Goal: Complete application form

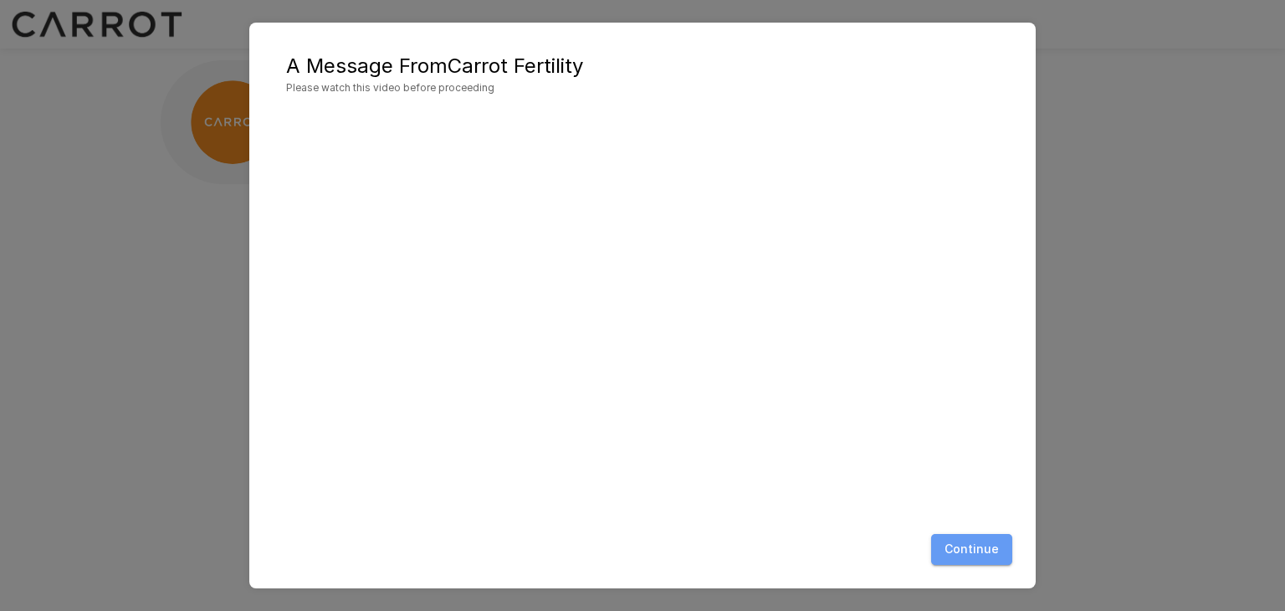
click at [993, 547] on button "Continue" at bounding box center [971, 549] width 81 height 31
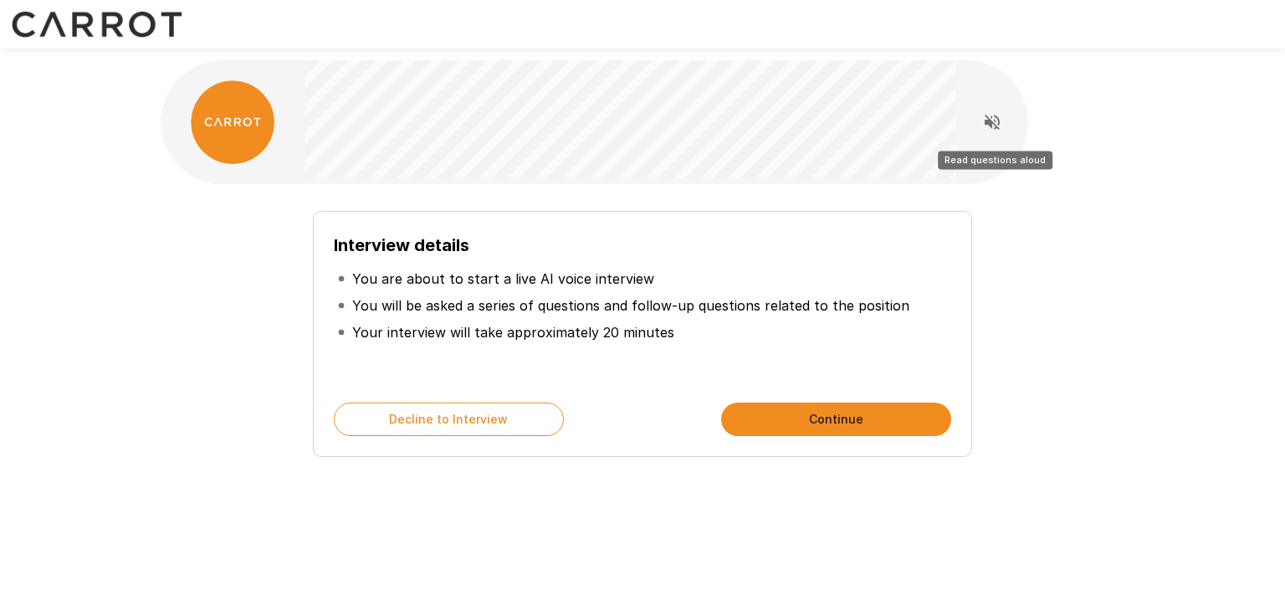
click at [990, 115] on icon "Read questions aloud" at bounding box center [992, 122] width 20 height 20
click at [991, 129] on icon "Stop reading questions aloud" at bounding box center [992, 122] width 20 height 20
click at [976, 105] on button "Read questions aloud" at bounding box center [992, 121] width 33 height 33
click at [990, 126] on icon "Stop reading questions aloud" at bounding box center [992, 122] width 15 height 15
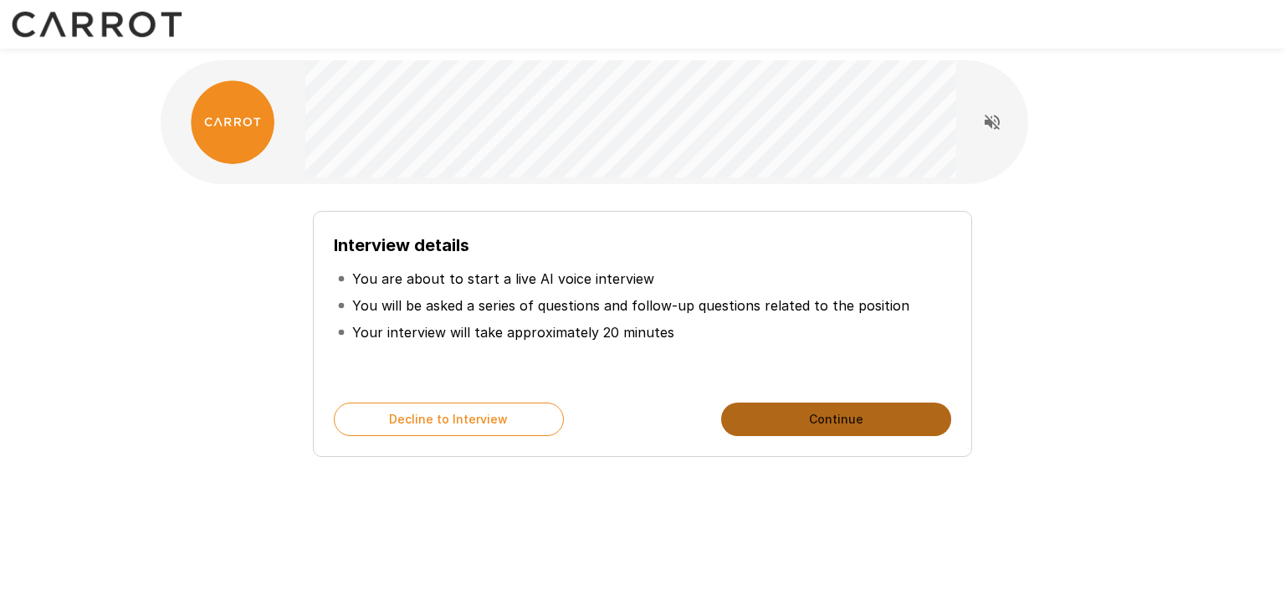
click at [837, 409] on button "Continue" at bounding box center [836, 419] width 230 height 33
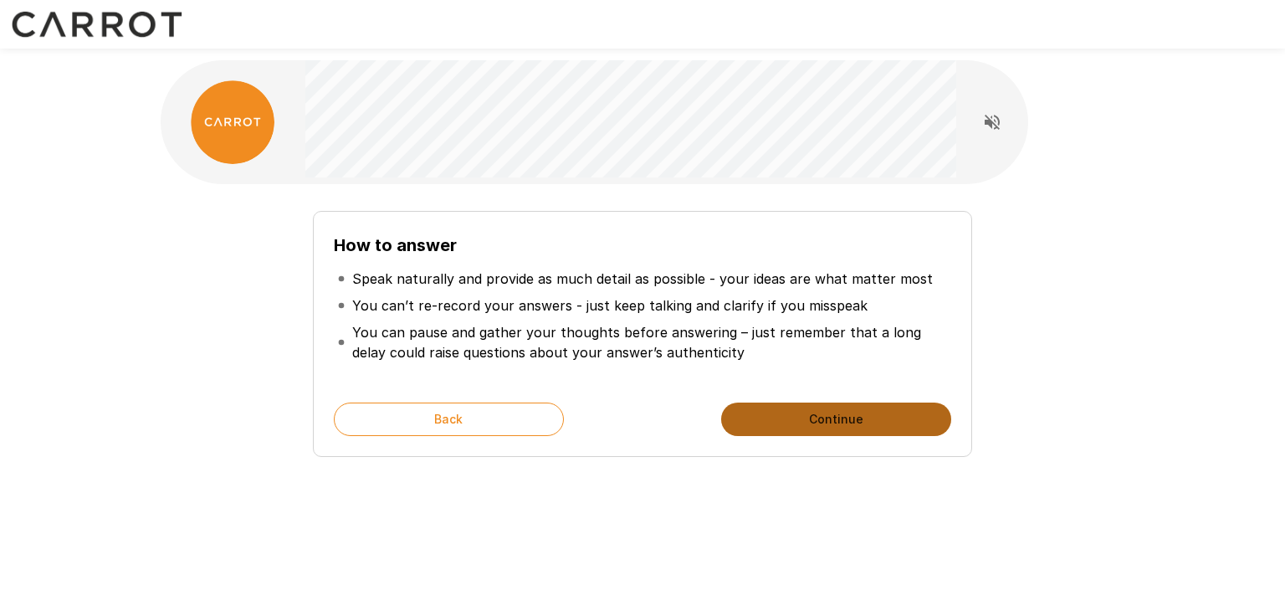
click at [837, 409] on button "Continue" at bounding box center [836, 419] width 230 height 33
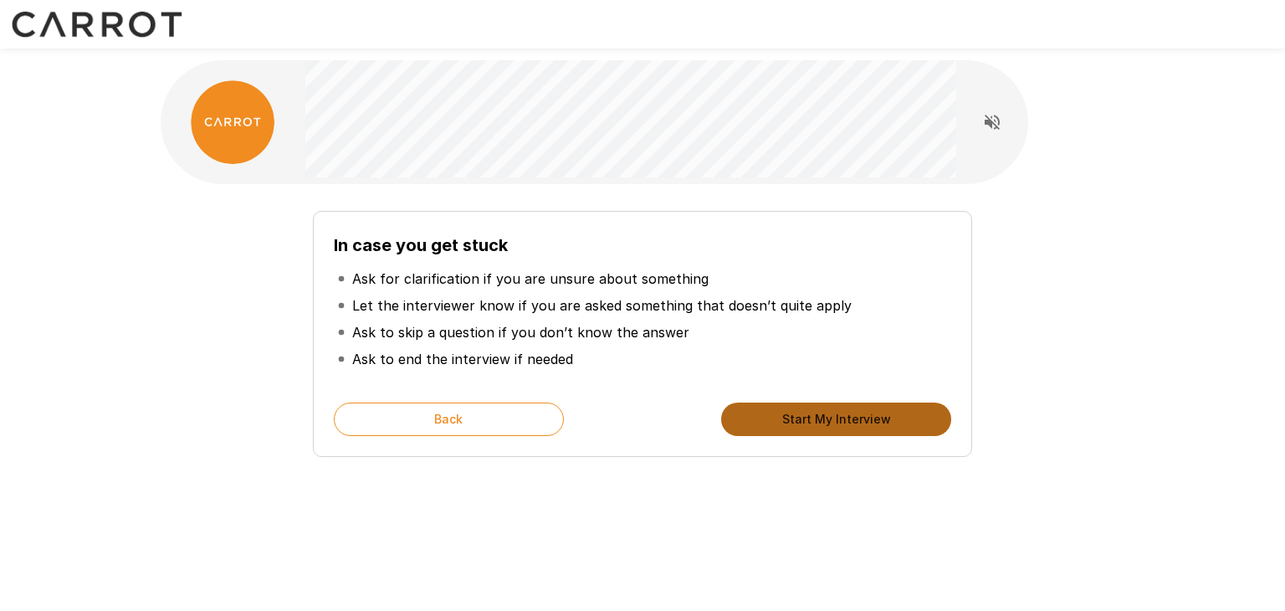
click at [760, 418] on button "Start My Interview" at bounding box center [836, 419] width 230 height 33
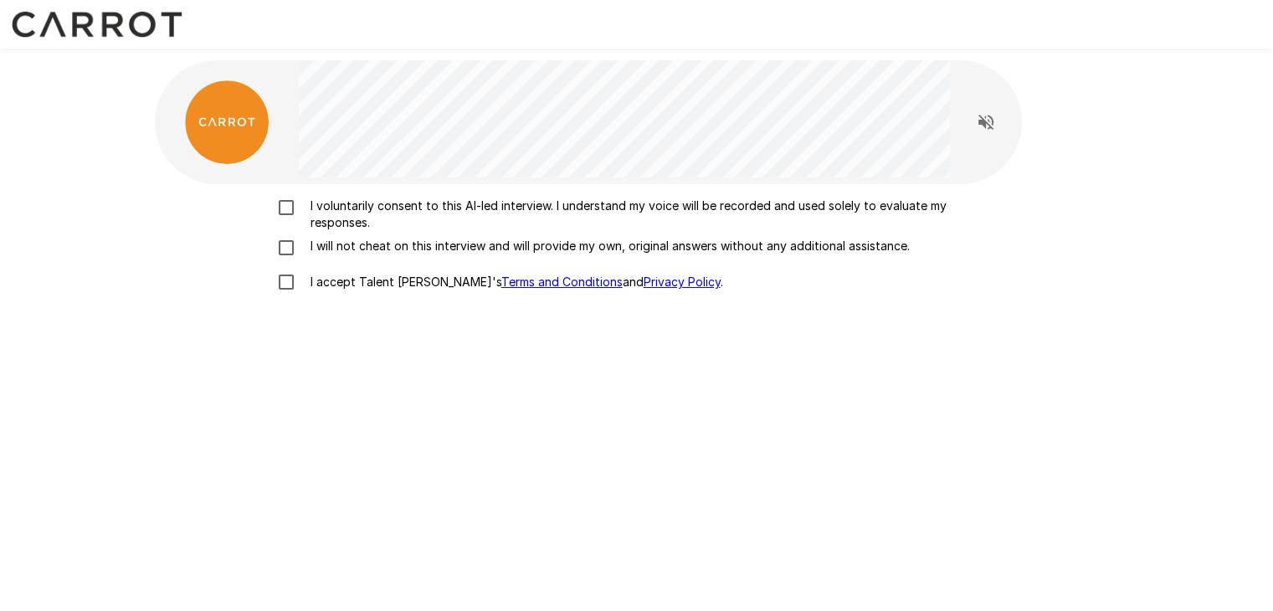
click at [423, 202] on p "I voluntarily consent to this AI-led interview. I understand my voice will be r…" at bounding box center [654, 213] width 701 height 33
click at [373, 240] on p "I will not cheat on this interview and will provide my own, original answers wi…" at bounding box center [607, 246] width 606 height 17
click at [341, 277] on p "I accept Talent Llama's Terms and Conditions and Privacy Policy ." at bounding box center [513, 282] width 419 height 17
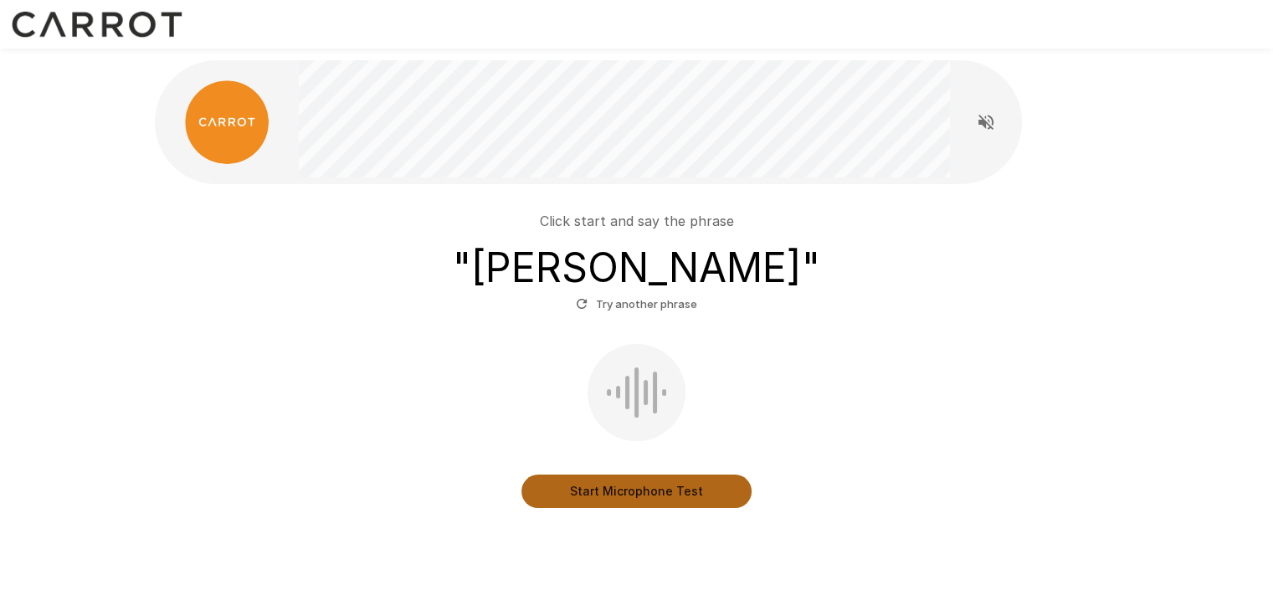
click at [582, 486] on button "Start Microphone Test" at bounding box center [636, 490] width 230 height 33
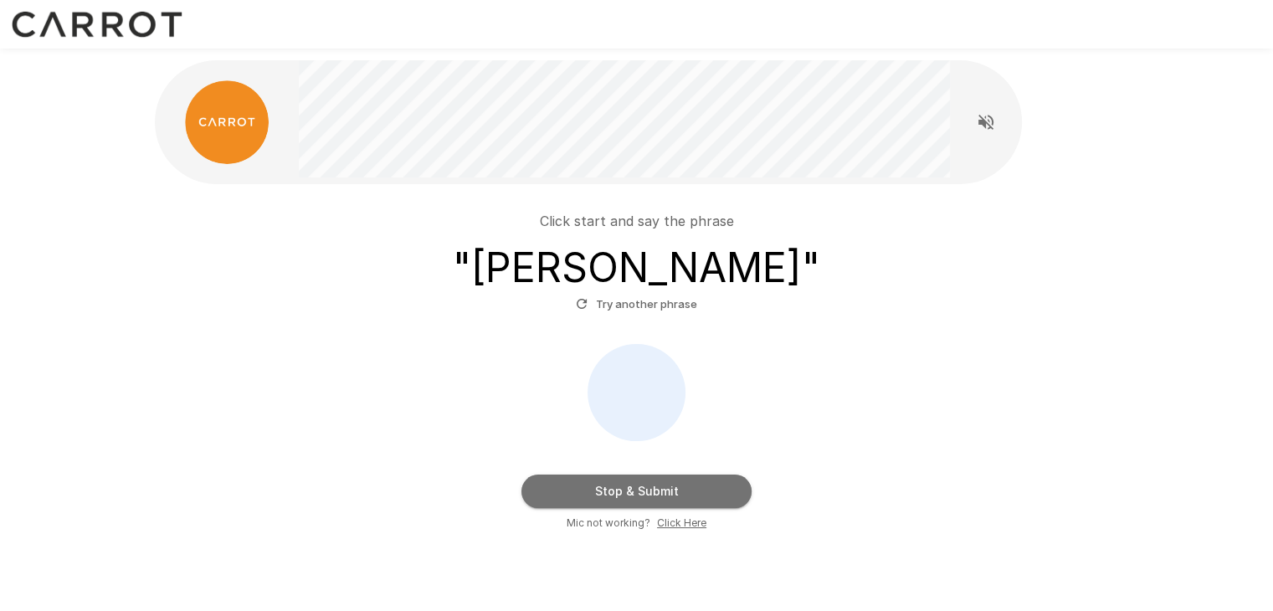
click at [582, 486] on button "Stop & Submit" at bounding box center [636, 490] width 230 height 33
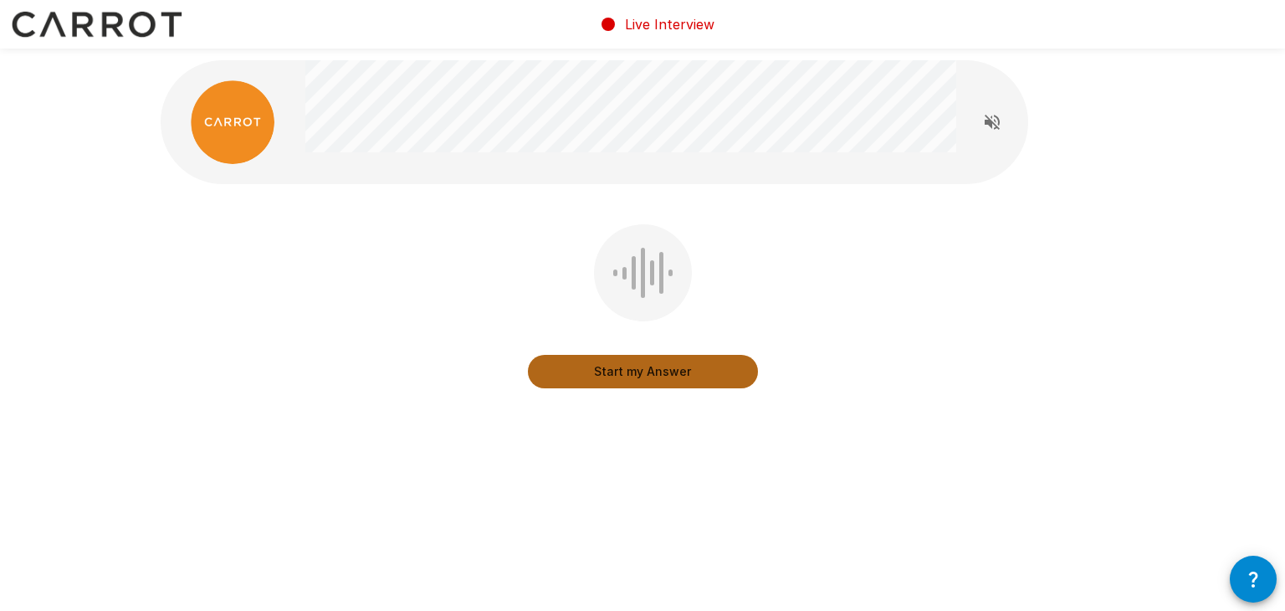
click at [610, 370] on button "Start my Answer" at bounding box center [643, 371] width 230 height 33
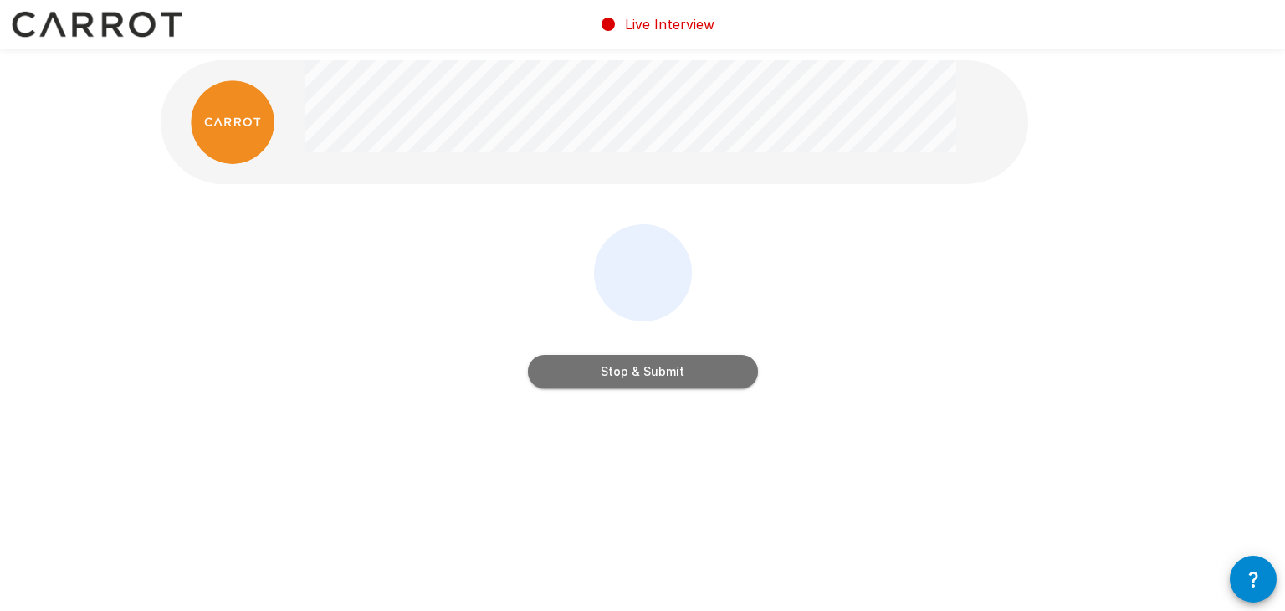
click at [610, 370] on button "Stop & Submit" at bounding box center [643, 371] width 230 height 33
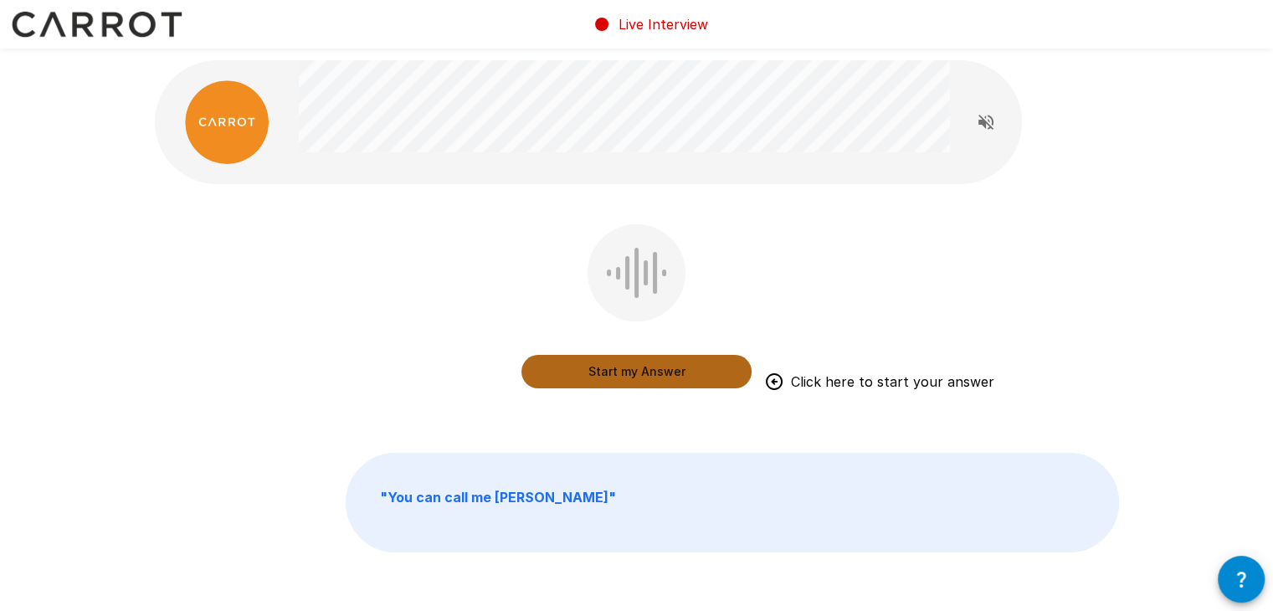
click at [610, 370] on button "Start my Answer" at bounding box center [636, 371] width 230 height 33
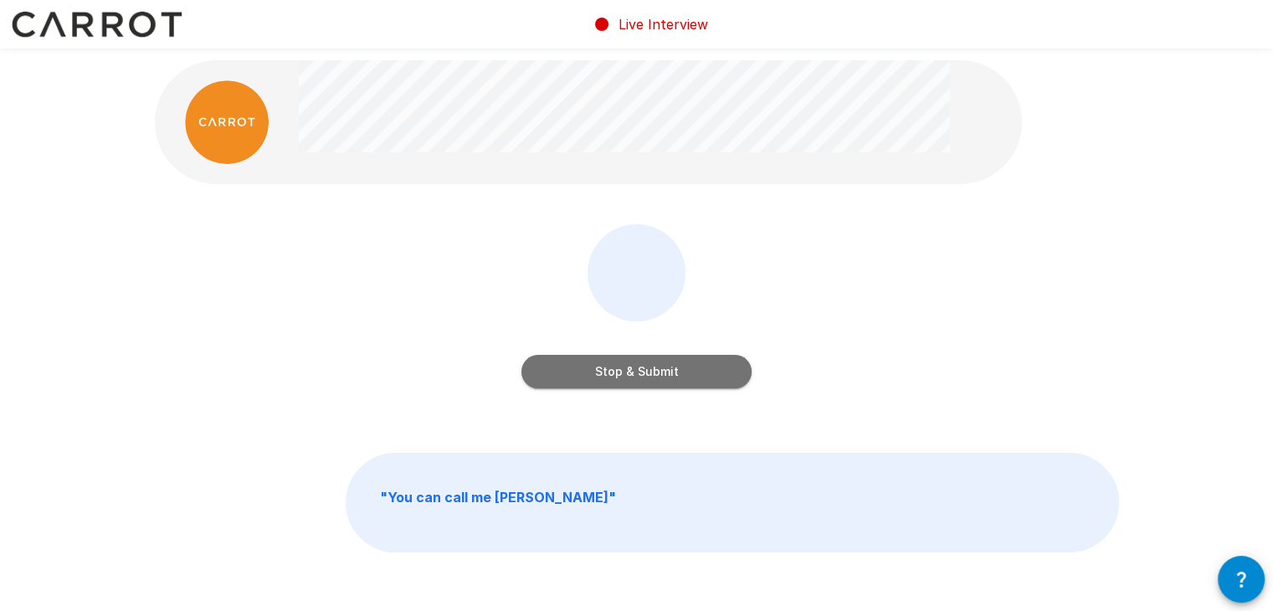
click at [610, 370] on button "Stop & Submit" at bounding box center [636, 371] width 230 height 33
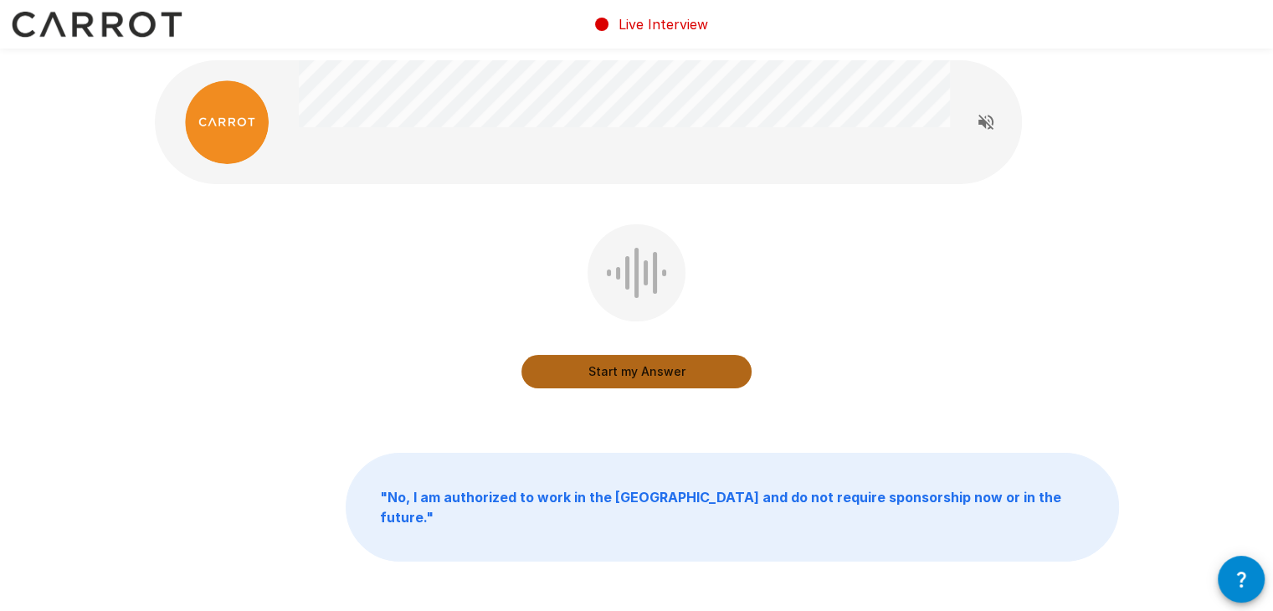
click at [610, 370] on button "Start my Answer" at bounding box center [636, 371] width 230 height 33
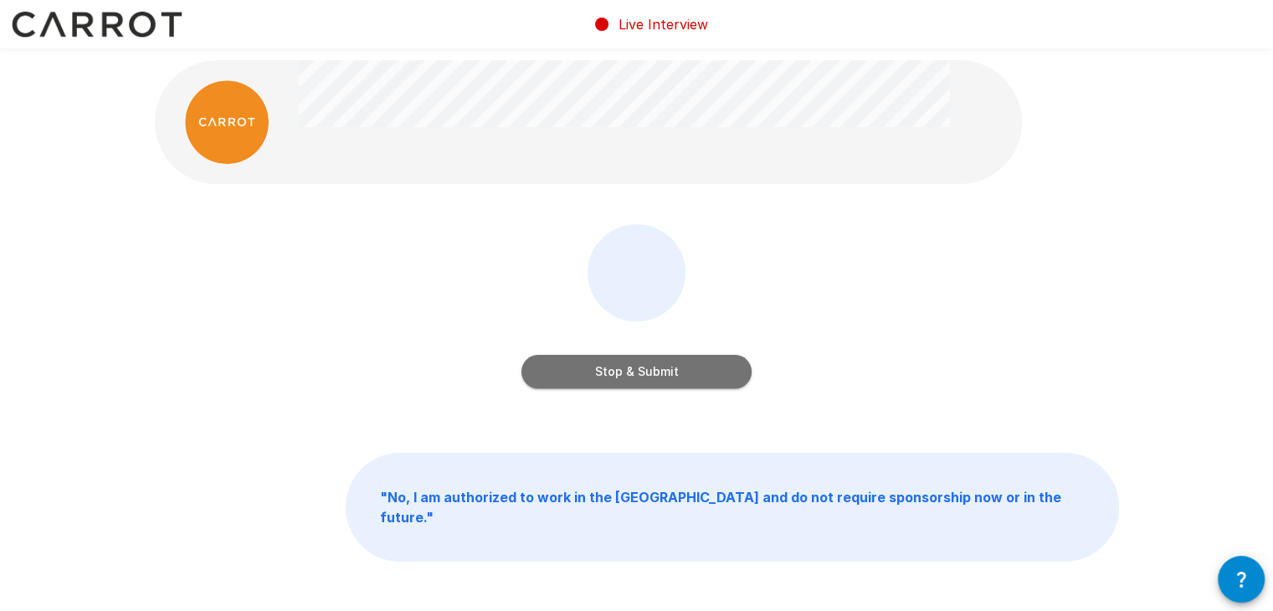
click at [610, 370] on button "Stop & Submit" at bounding box center [636, 371] width 230 height 33
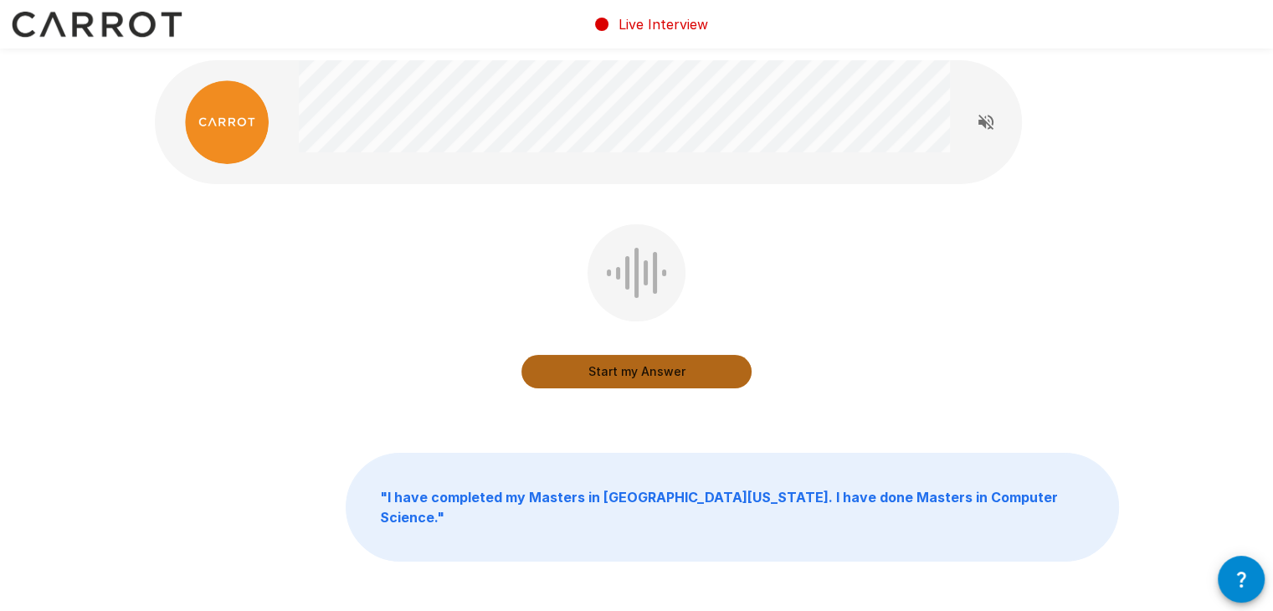
click at [610, 370] on button "Start my Answer" at bounding box center [636, 371] width 230 height 33
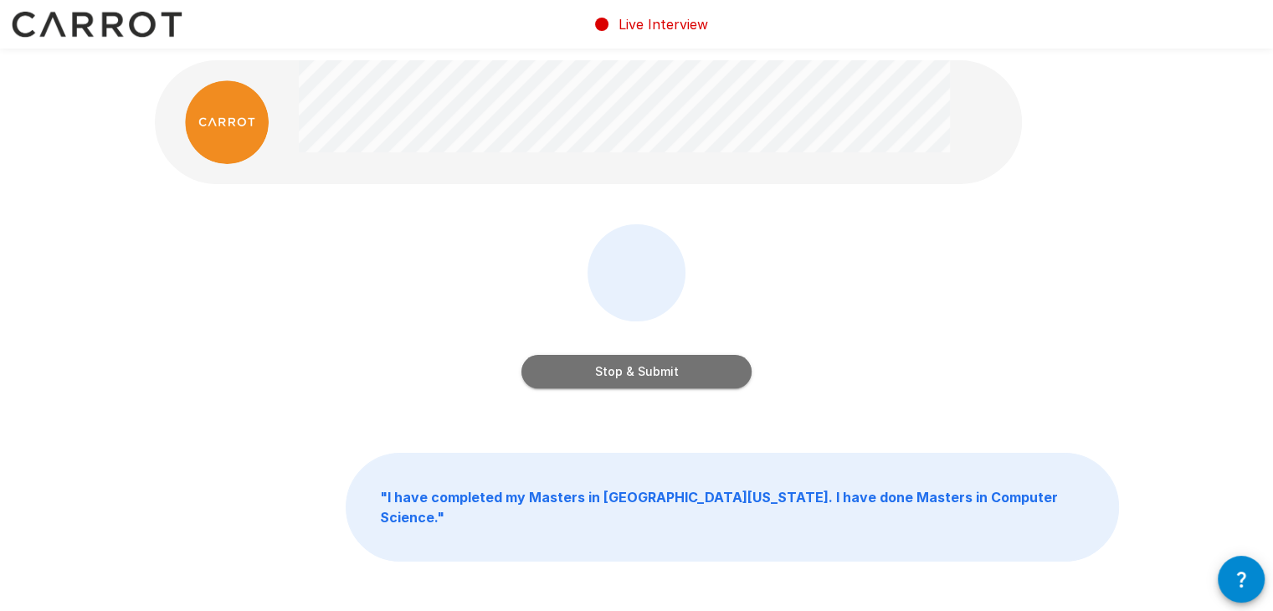
click at [610, 370] on button "Stop & Submit" at bounding box center [636, 371] width 230 height 33
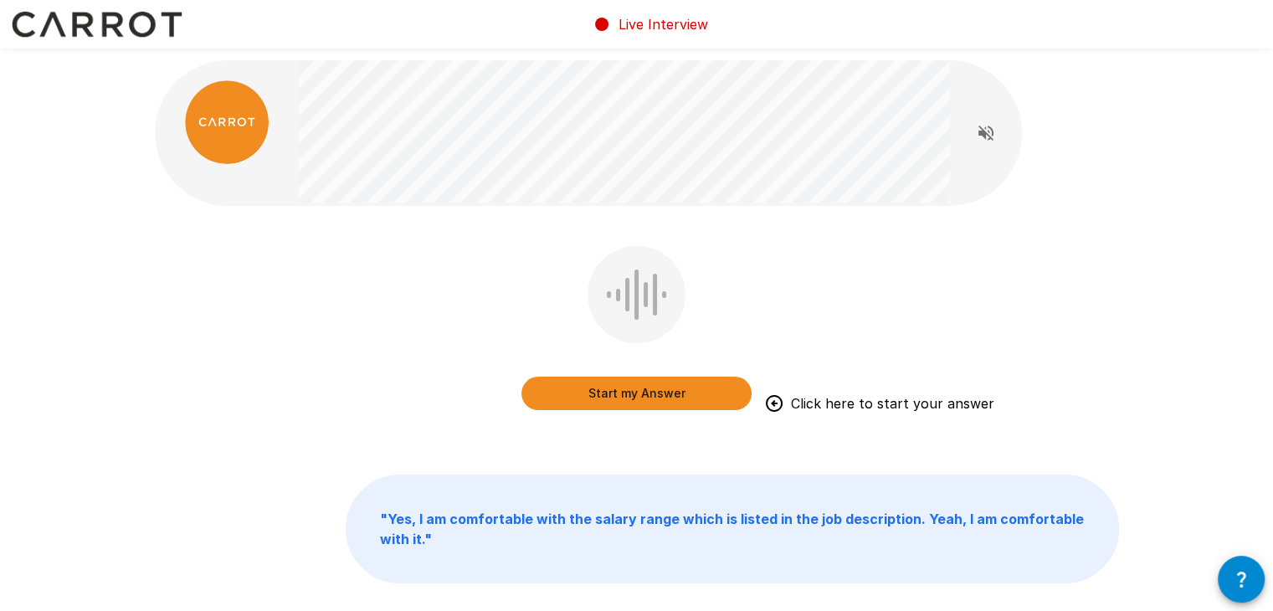
click at [582, 394] on button "Start my Answer" at bounding box center [636, 393] width 230 height 33
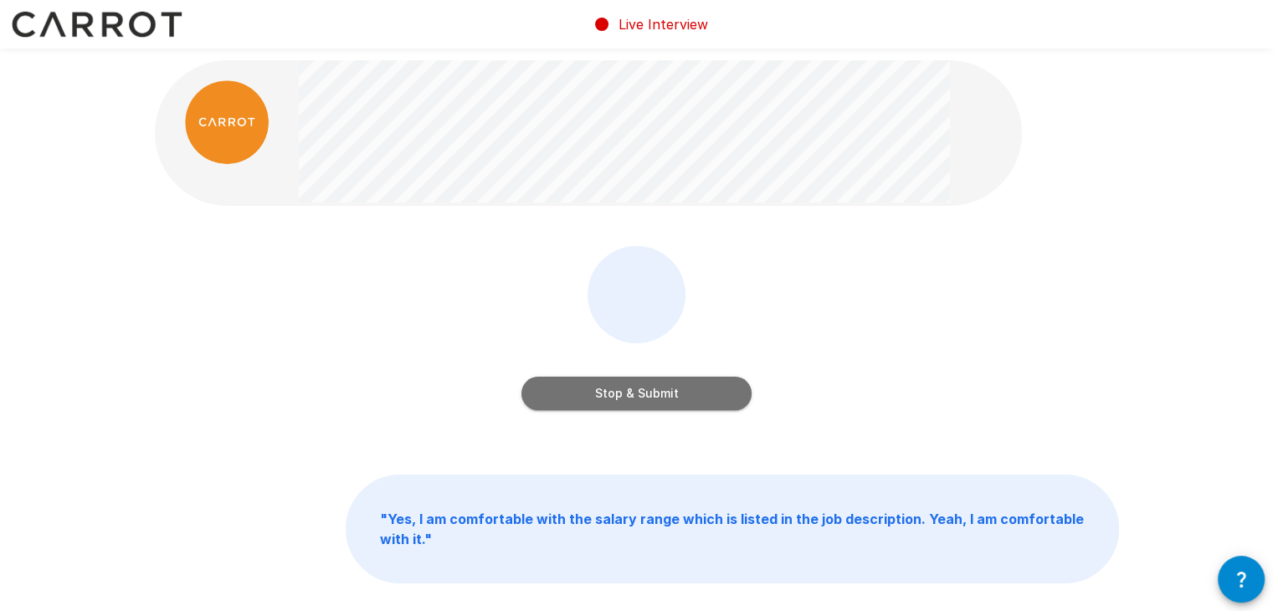
click at [582, 394] on button "Stop & Submit" at bounding box center [636, 393] width 230 height 33
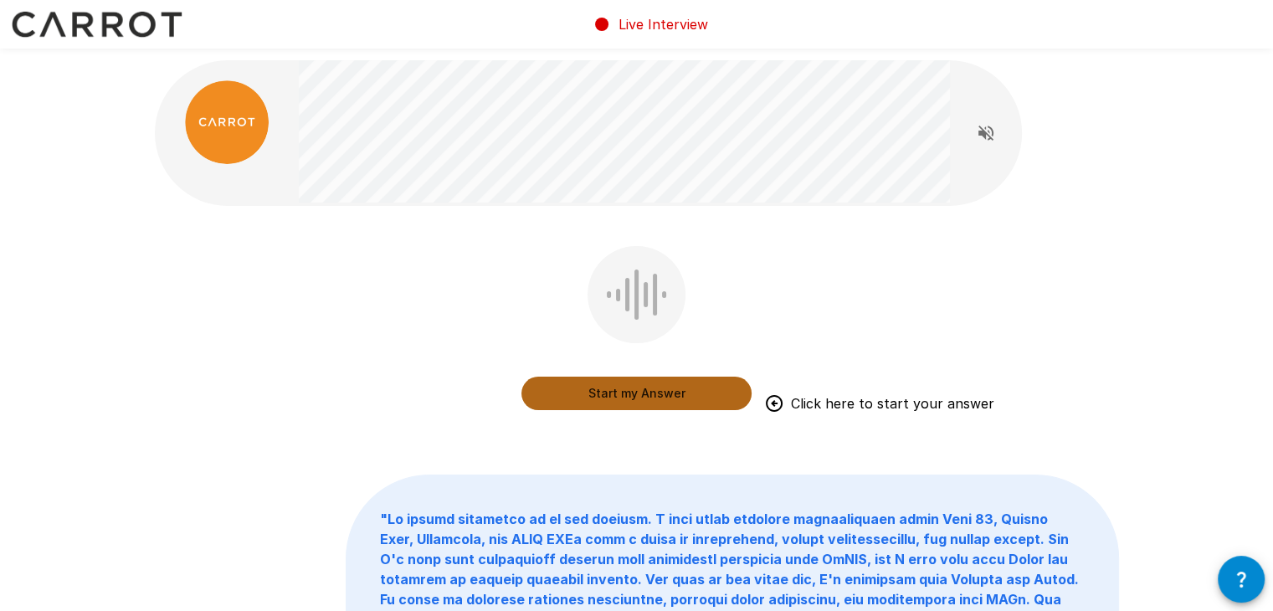
click at [582, 394] on button "Start my Answer" at bounding box center [636, 393] width 230 height 33
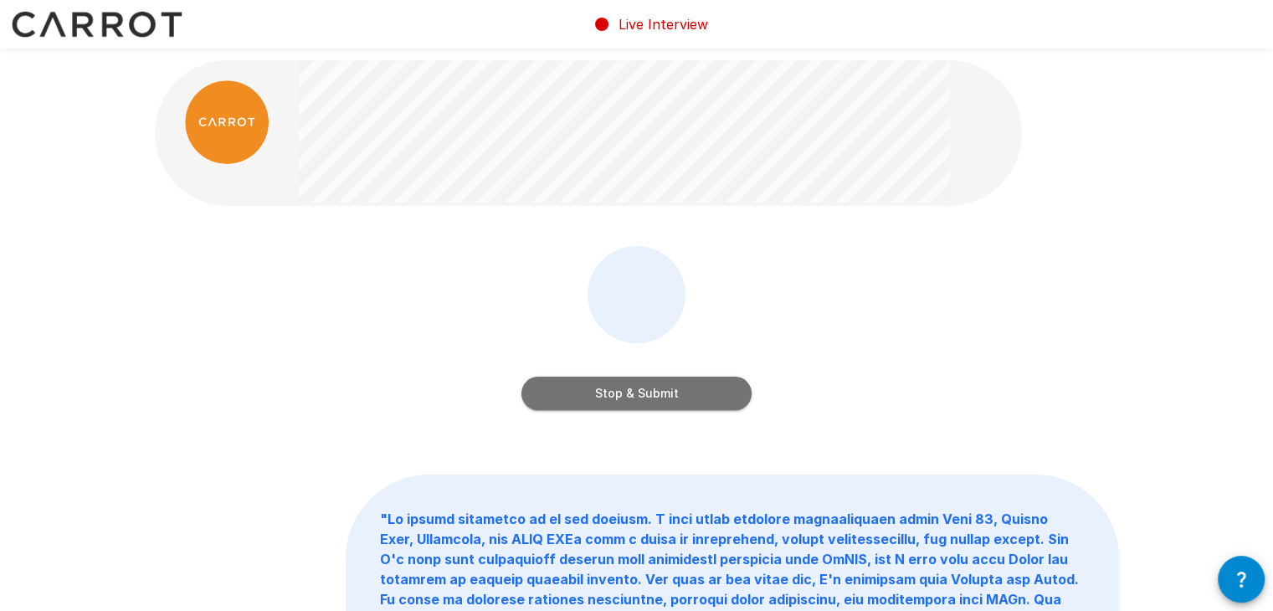
click at [582, 394] on button "Stop & Submit" at bounding box center [636, 393] width 230 height 33
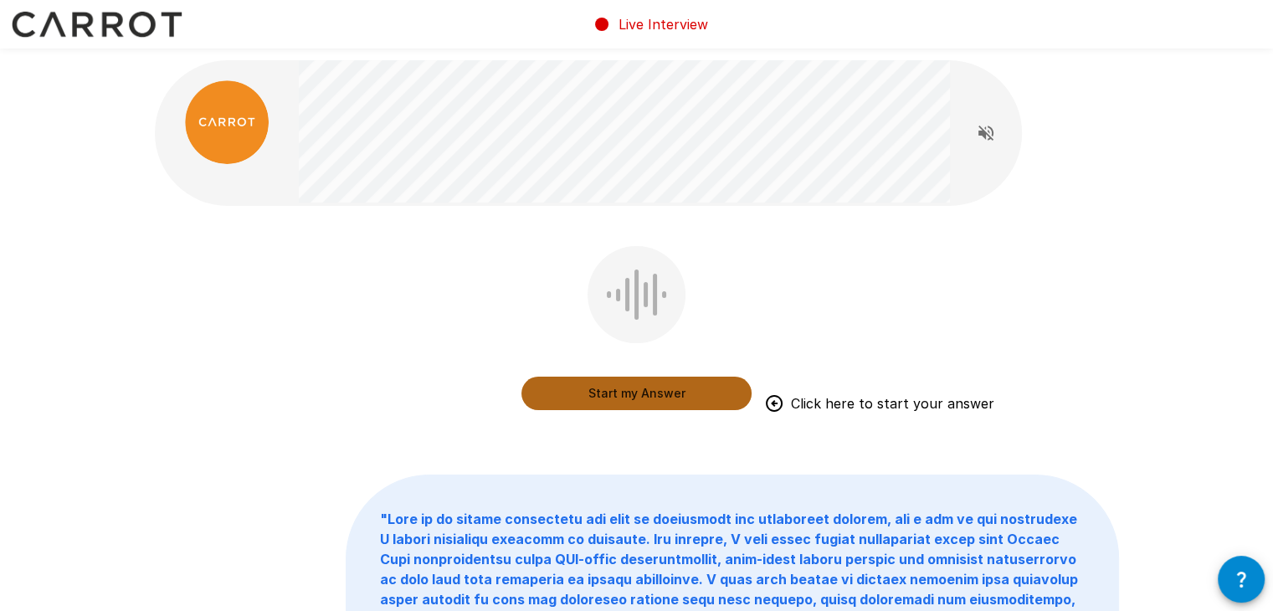
click at [582, 394] on button "Start my Answer" at bounding box center [636, 393] width 230 height 33
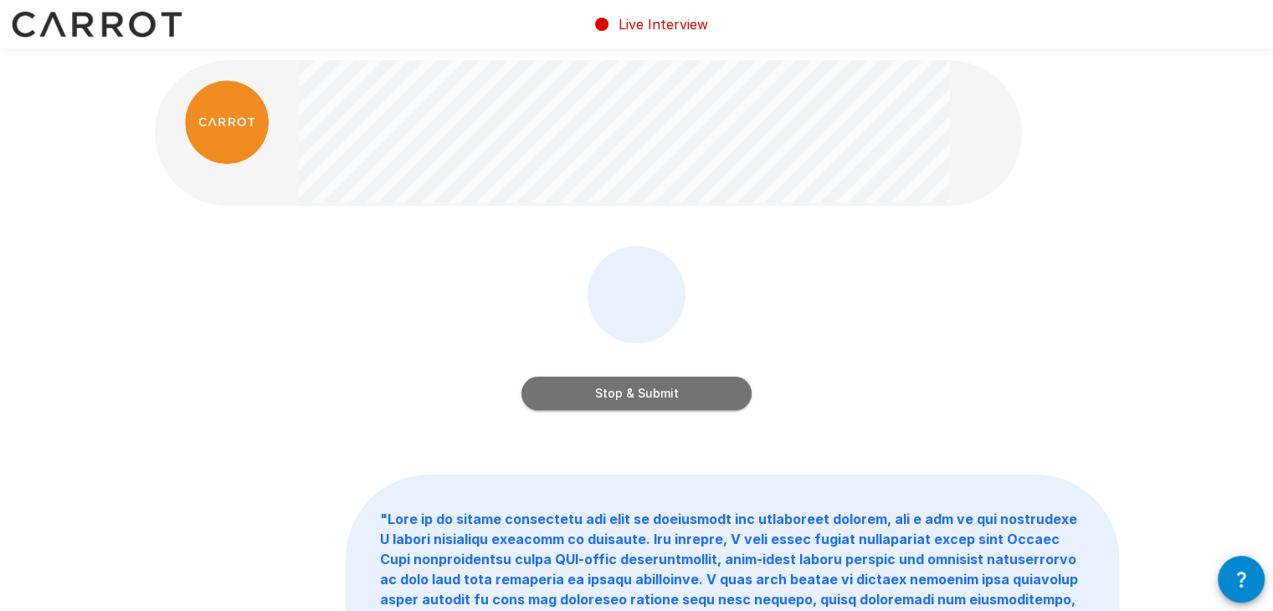
click at [582, 394] on button "Stop & Submit" at bounding box center [636, 393] width 230 height 33
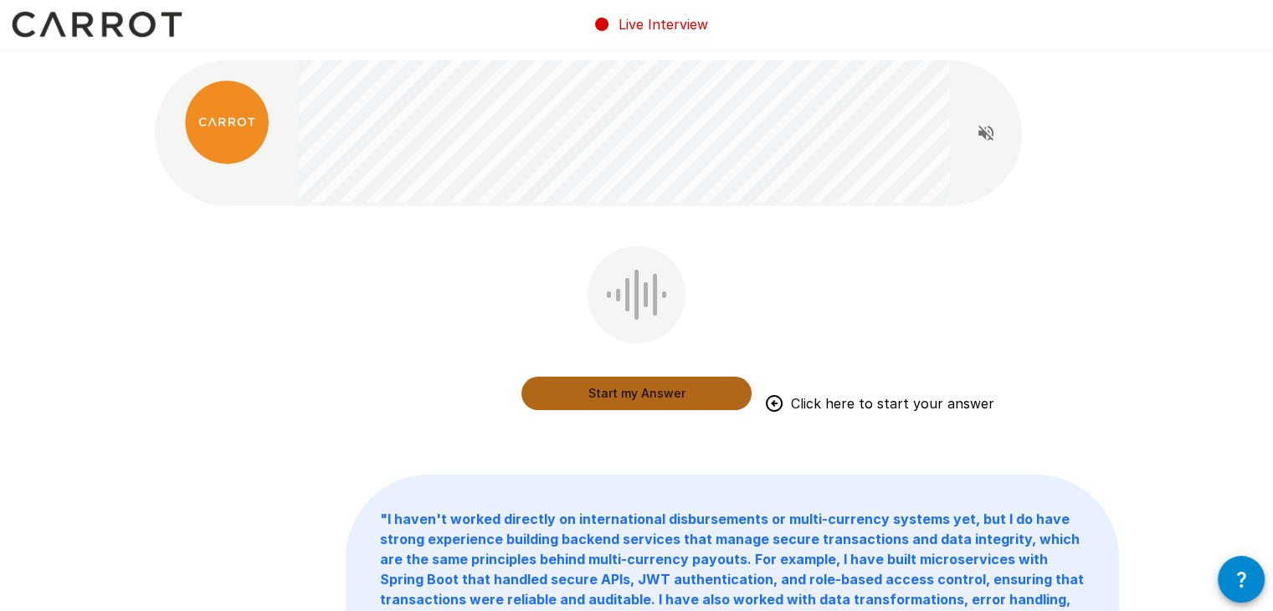
click at [571, 387] on button "Start my Answer" at bounding box center [636, 393] width 230 height 33
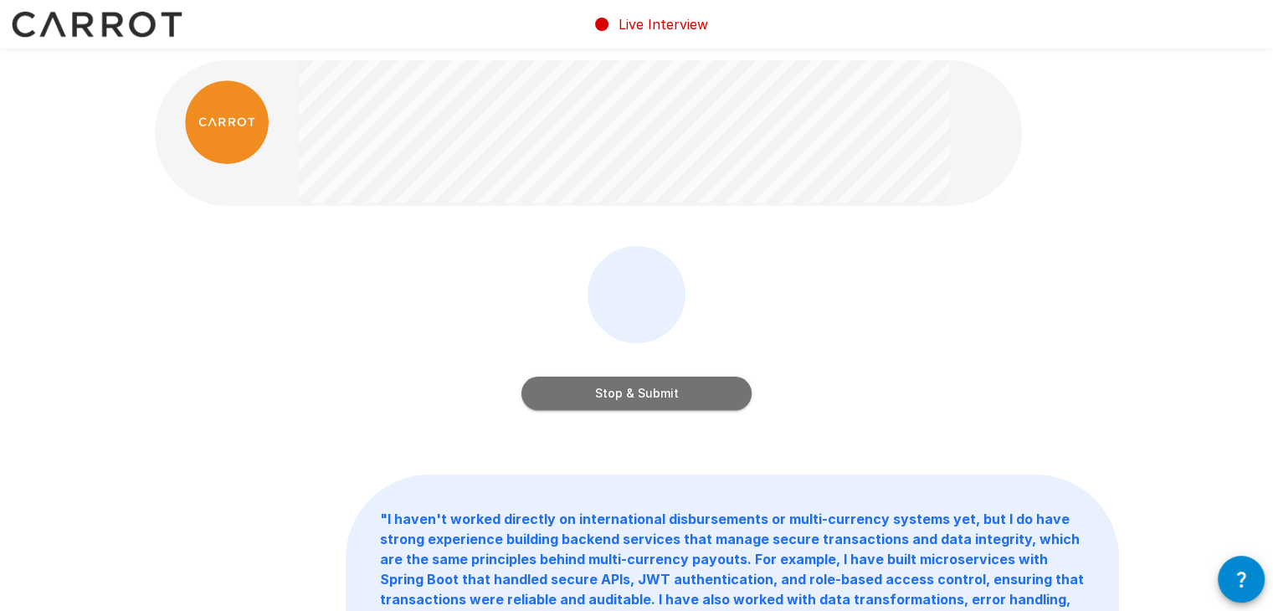
click at [571, 387] on button "Stop & Submit" at bounding box center [636, 393] width 230 height 33
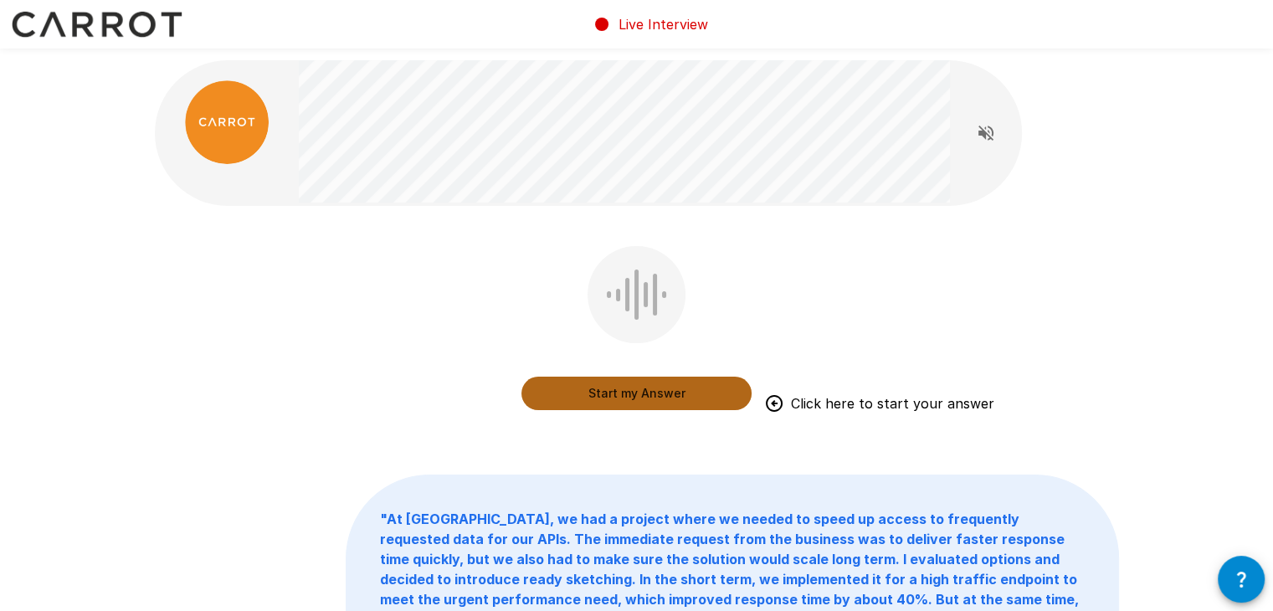
click at [571, 389] on button "Start my Answer" at bounding box center [636, 393] width 230 height 33
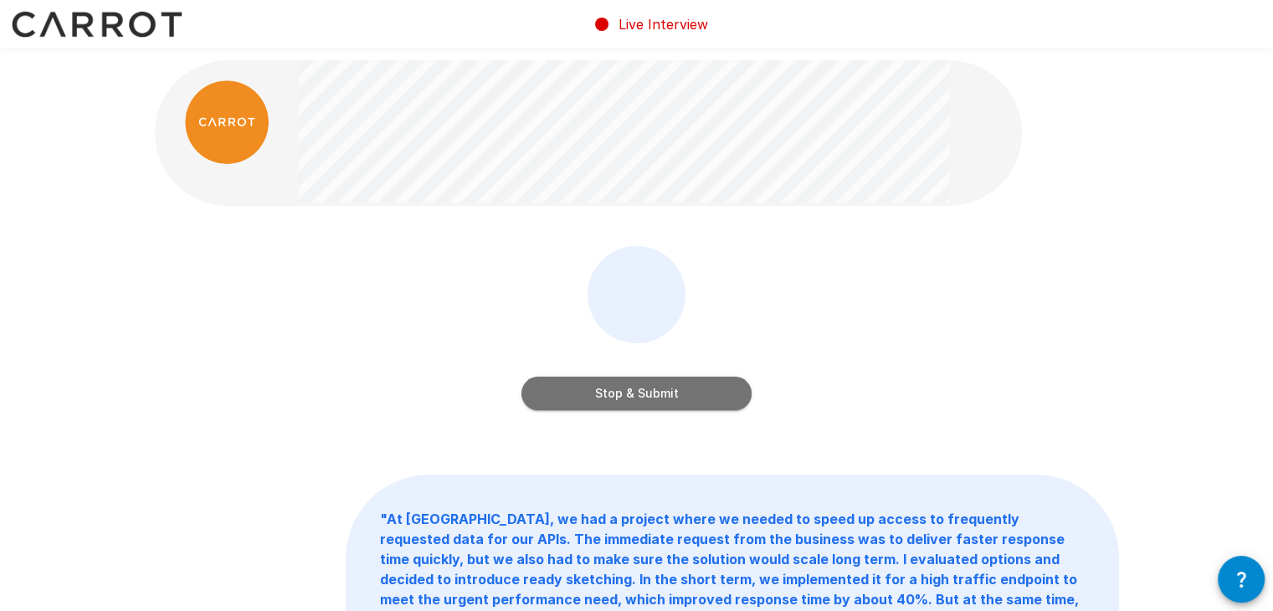
click at [664, 397] on button "Stop & Submit" at bounding box center [636, 393] width 230 height 33
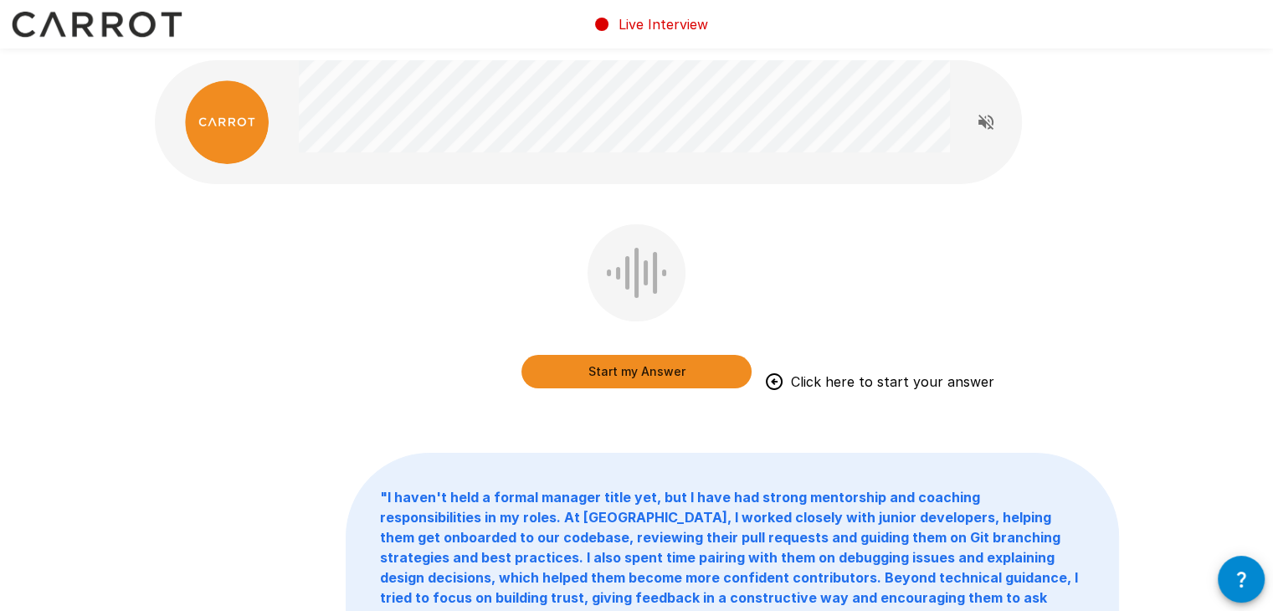
click at [649, 367] on button "Start my Answer" at bounding box center [636, 371] width 230 height 33
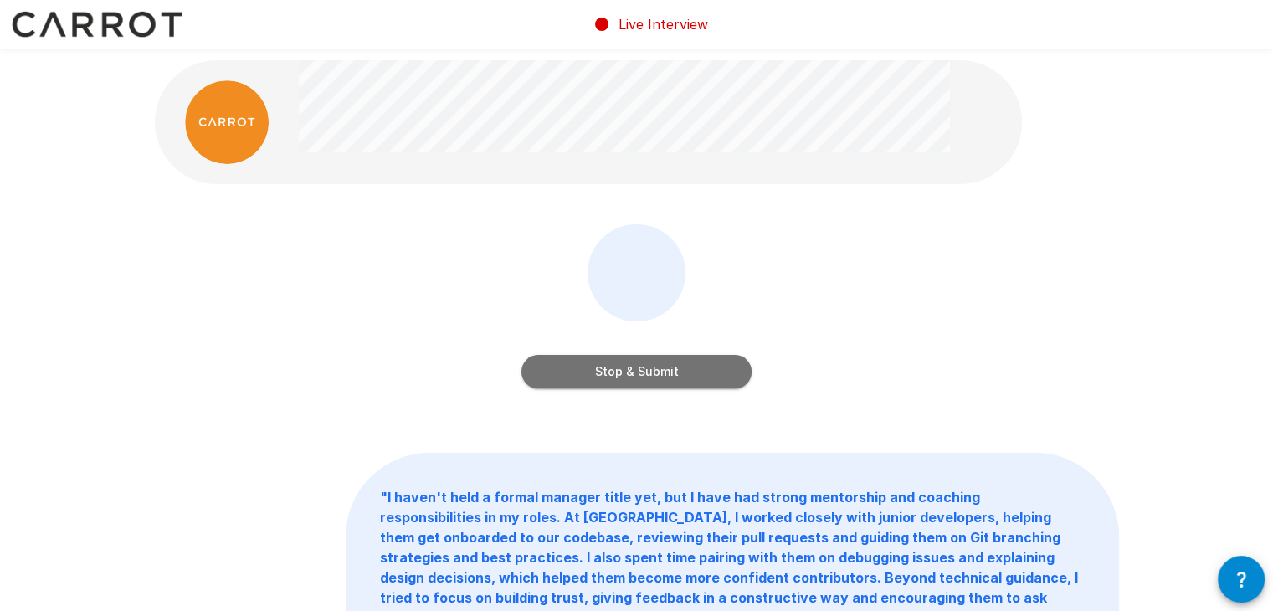
click at [649, 367] on button "Stop & Submit" at bounding box center [636, 371] width 230 height 33
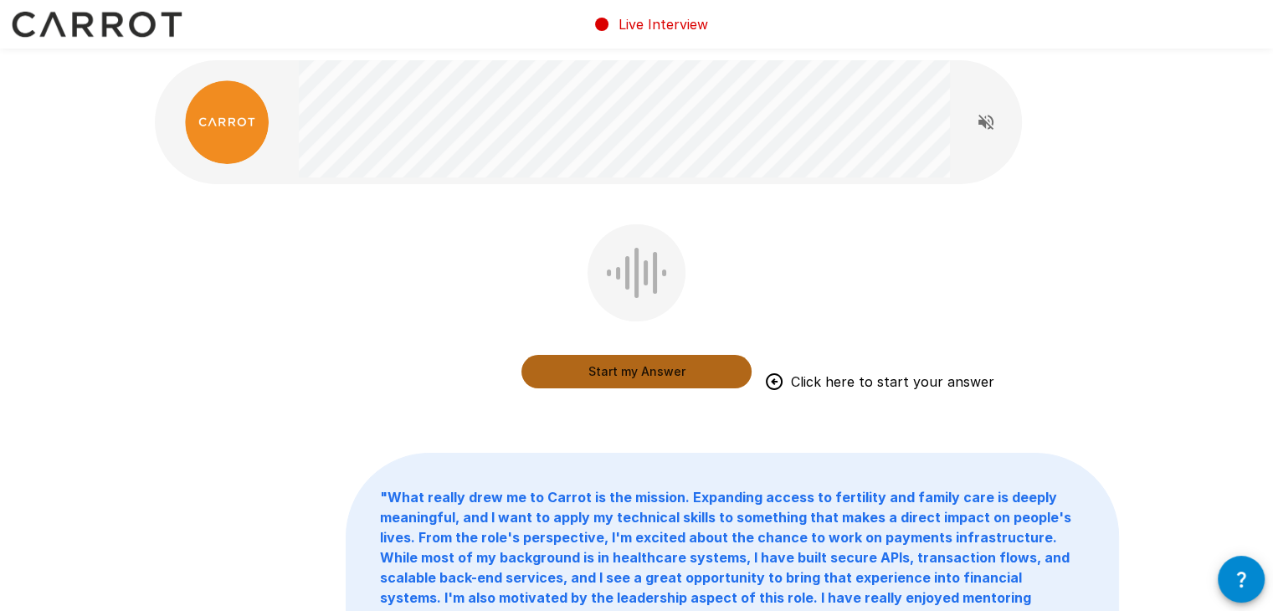
click at [636, 364] on button "Start my Answer" at bounding box center [636, 371] width 230 height 33
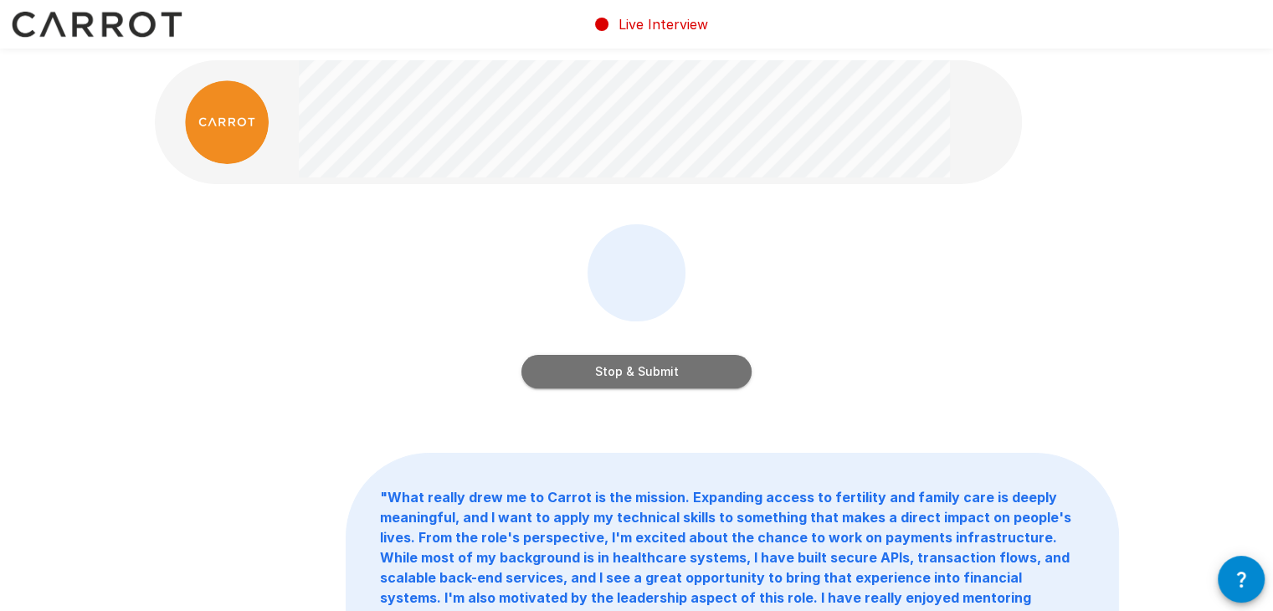
click at [613, 373] on button "Stop & Submit" at bounding box center [636, 371] width 230 height 33
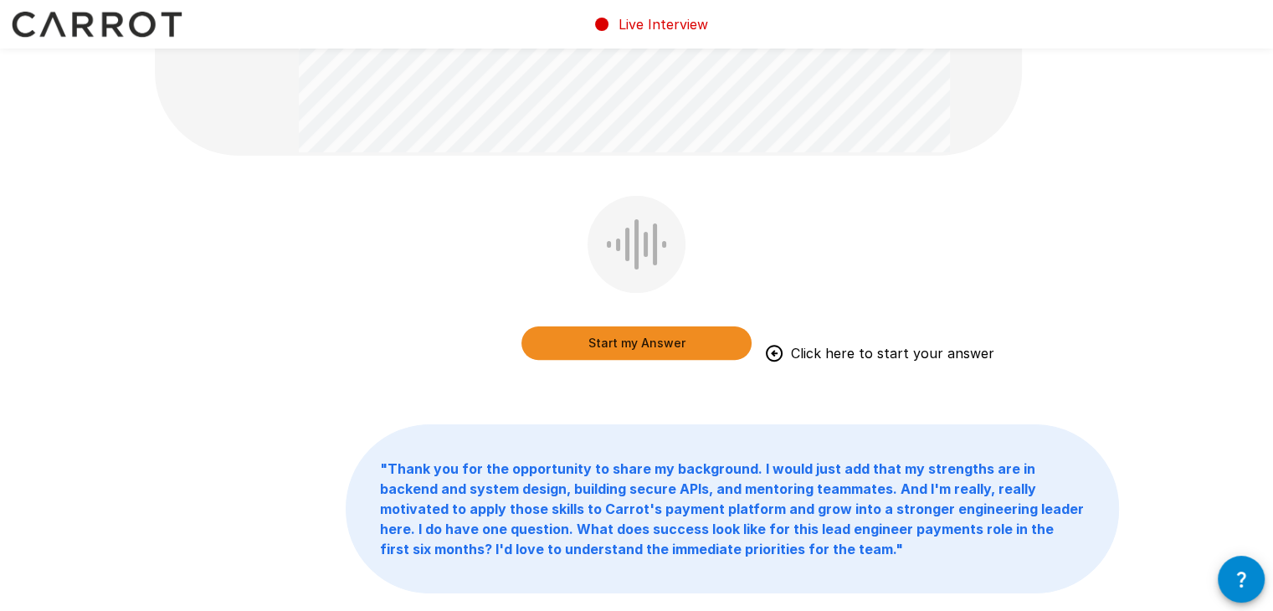
scroll to position [444, 0]
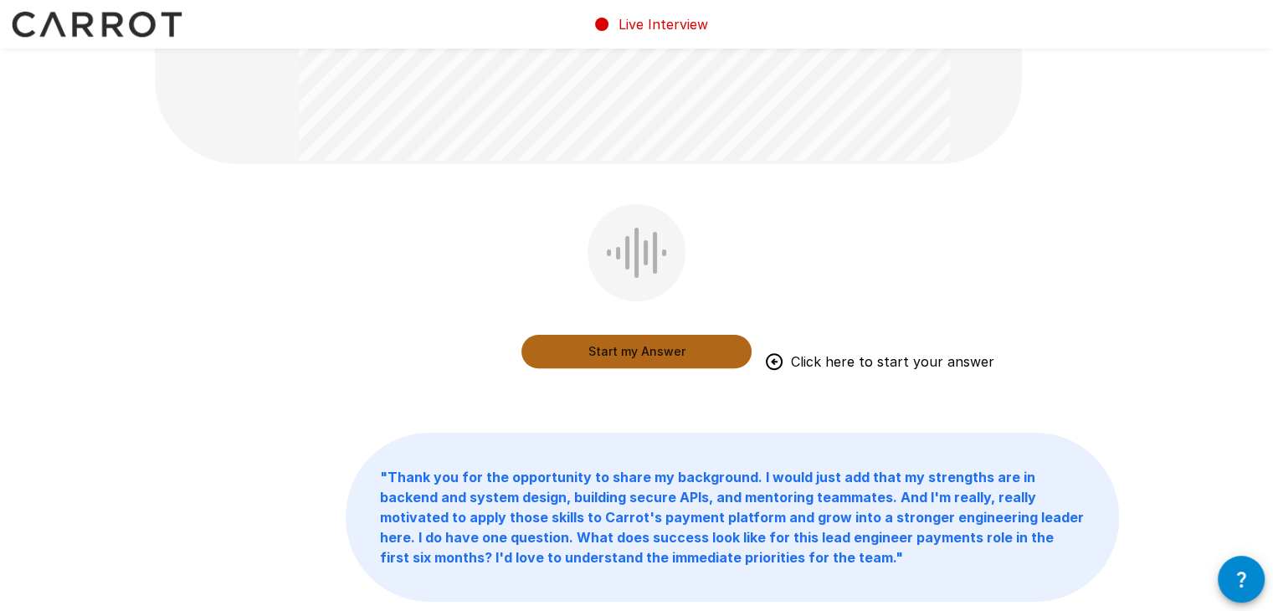
click at [615, 349] on button "Start my Answer" at bounding box center [636, 351] width 230 height 33
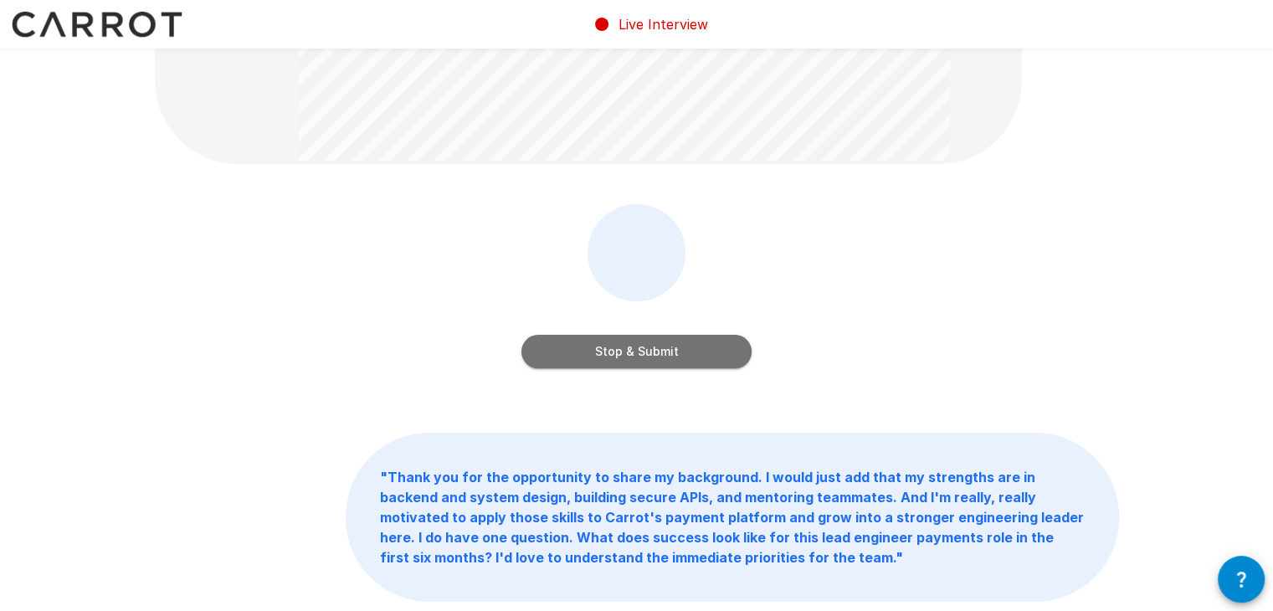
click at [615, 349] on button "Stop & Submit" at bounding box center [636, 351] width 230 height 33
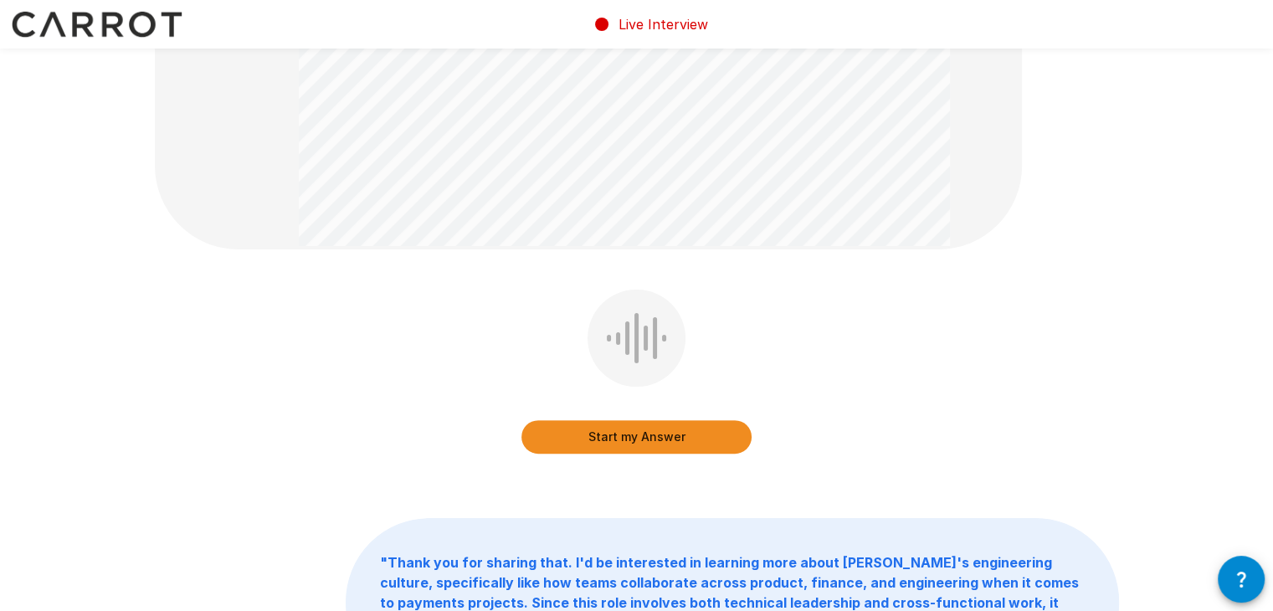
scroll to position [468, 0]
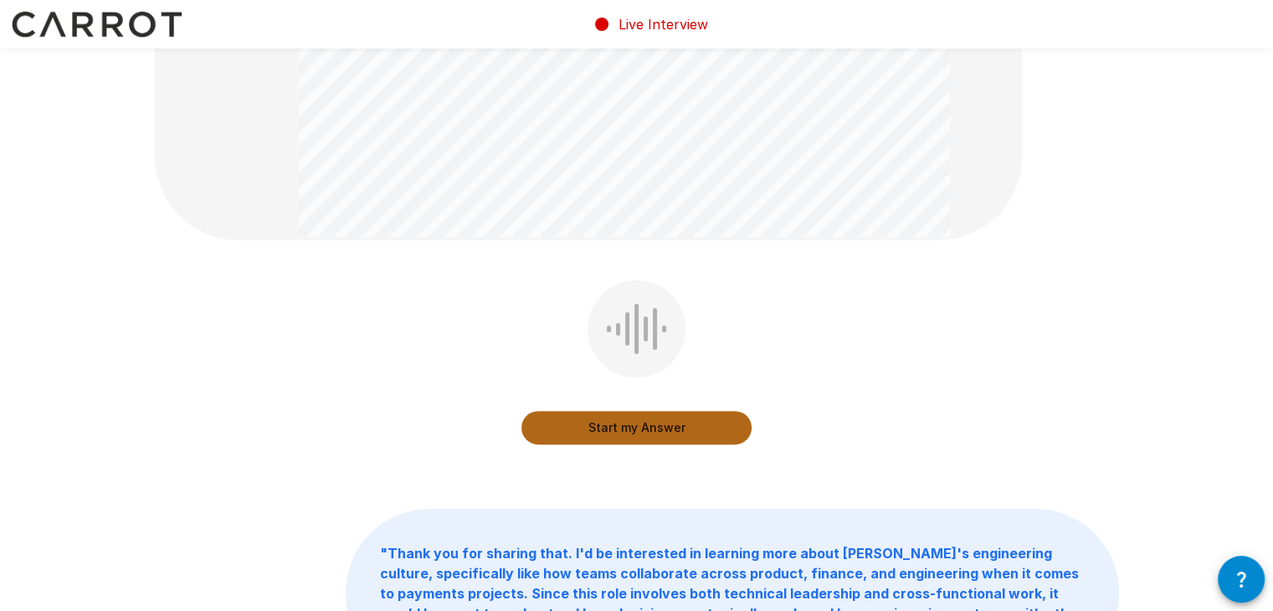
click at [577, 423] on button "Start my Answer" at bounding box center [636, 427] width 230 height 33
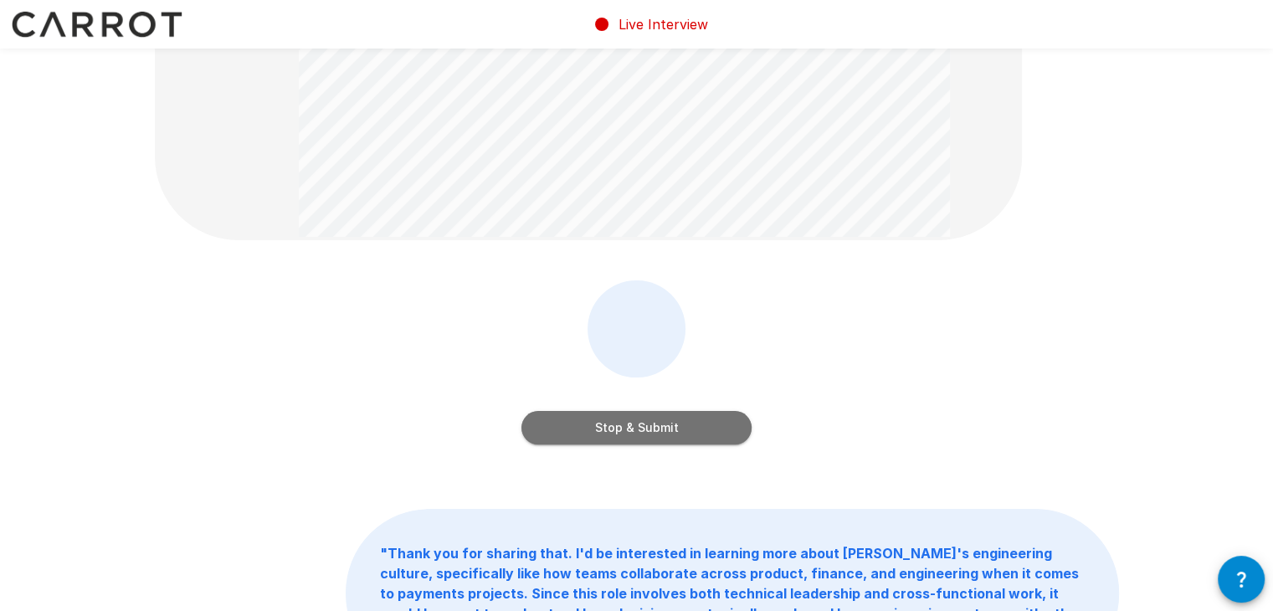
click at [639, 428] on button "Stop & Submit" at bounding box center [636, 427] width 230 height 33
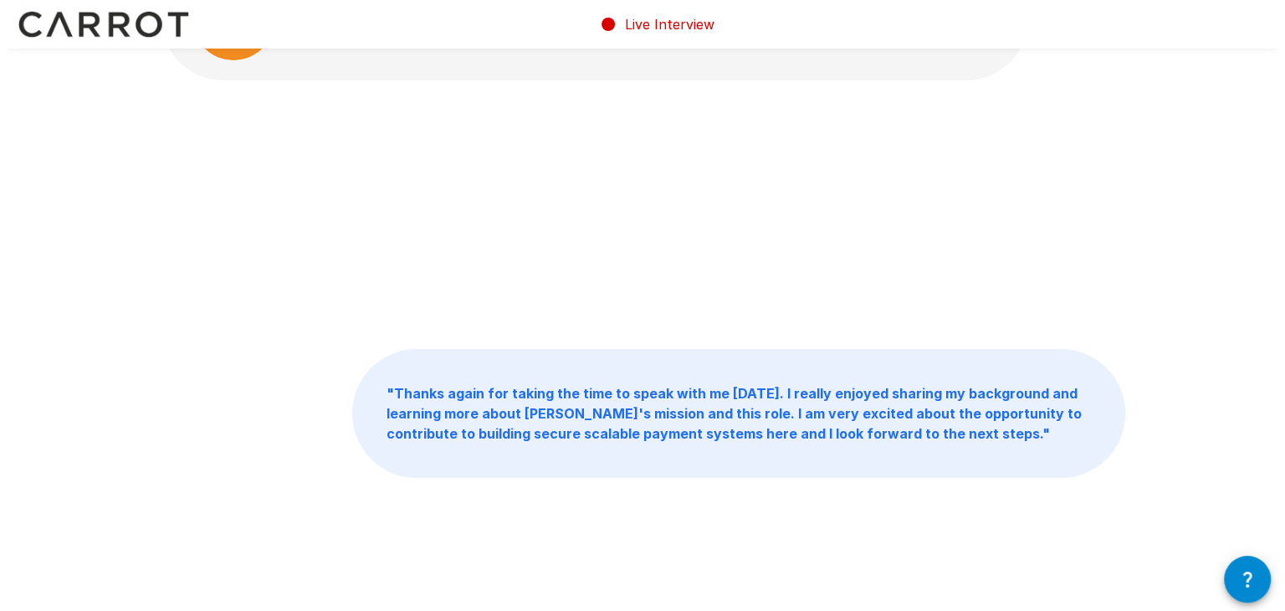
scroll to position [0, 0]
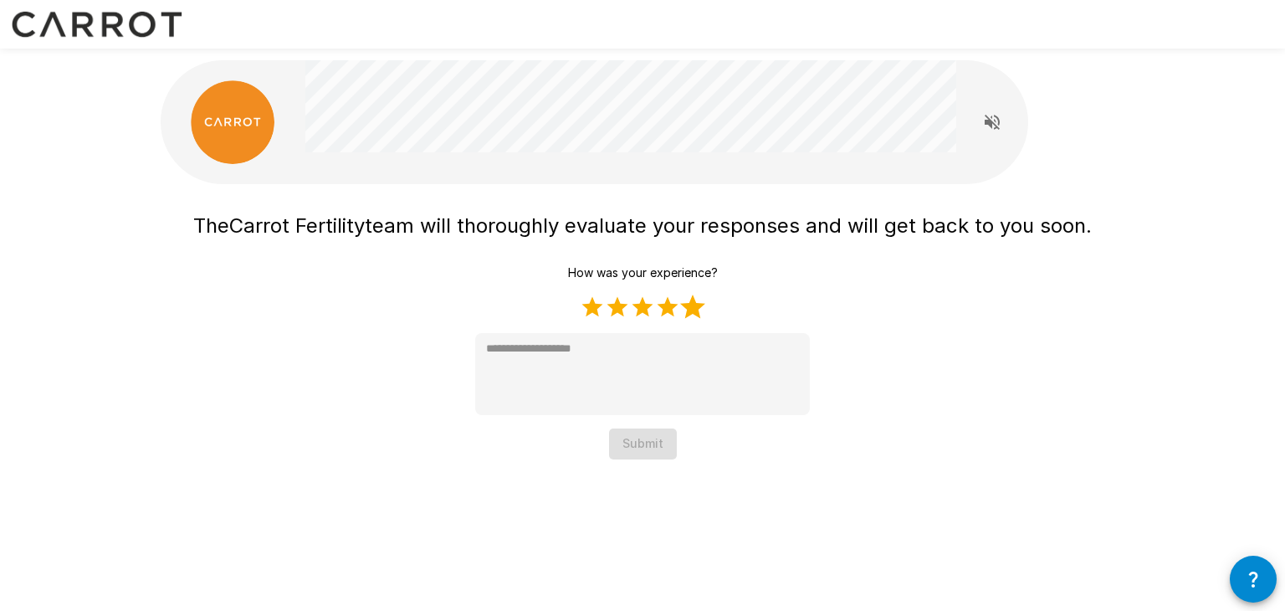
click at [691, 300] on label "5 Stars" at bounding box center [692, 307] width 25 height 25
type textarea "*"
click at [649, 439] on button "Submit" at bounding box center [643, 443] width 68 height 31
